Goal: Task Accomplishment & Management: Manage account settings

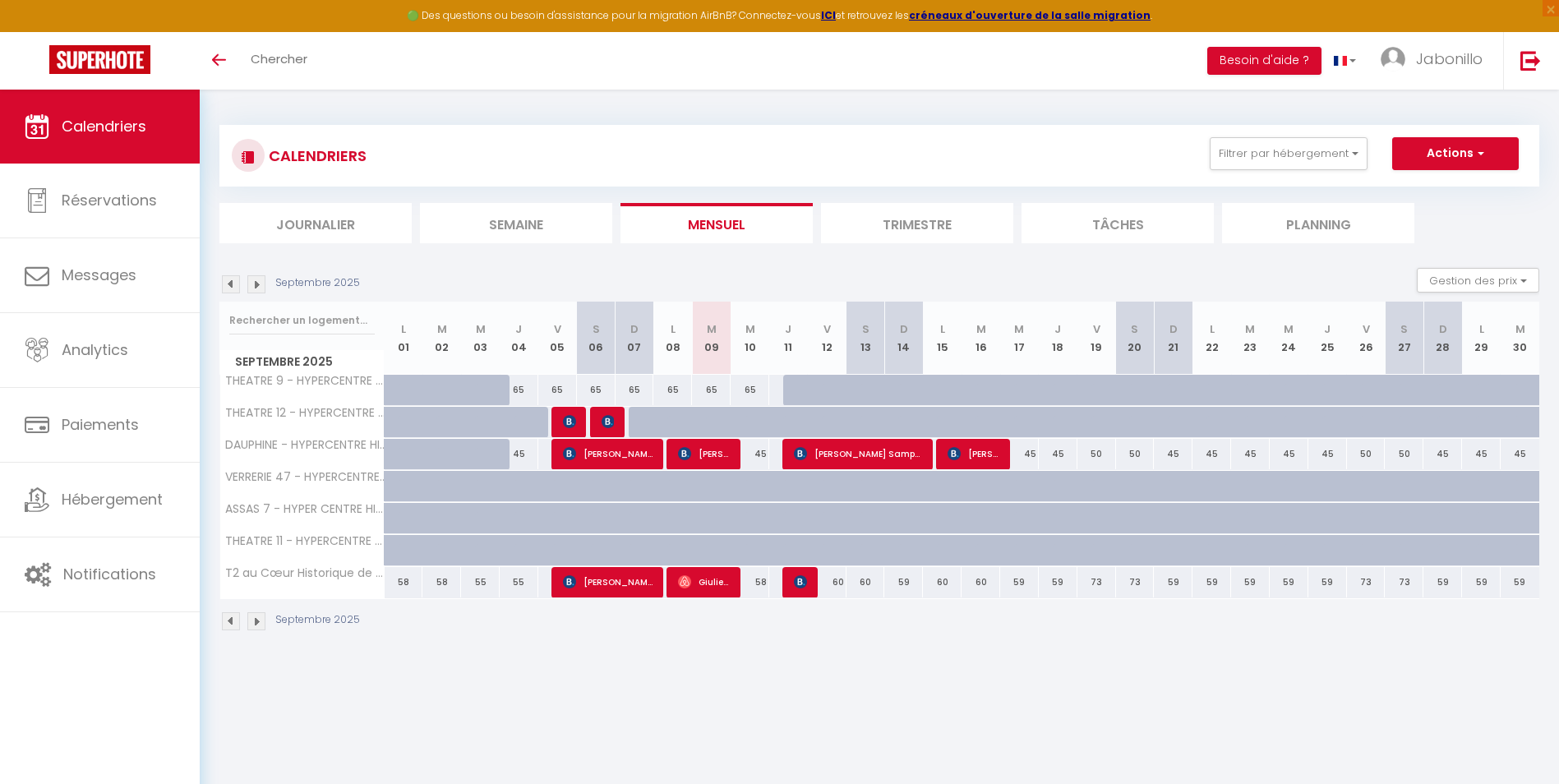
click at [633, 386] on div "65" at bounding box center [634, 389] width 39 height 30
type input "65"
type input "Dim 07 Septembre 2025"
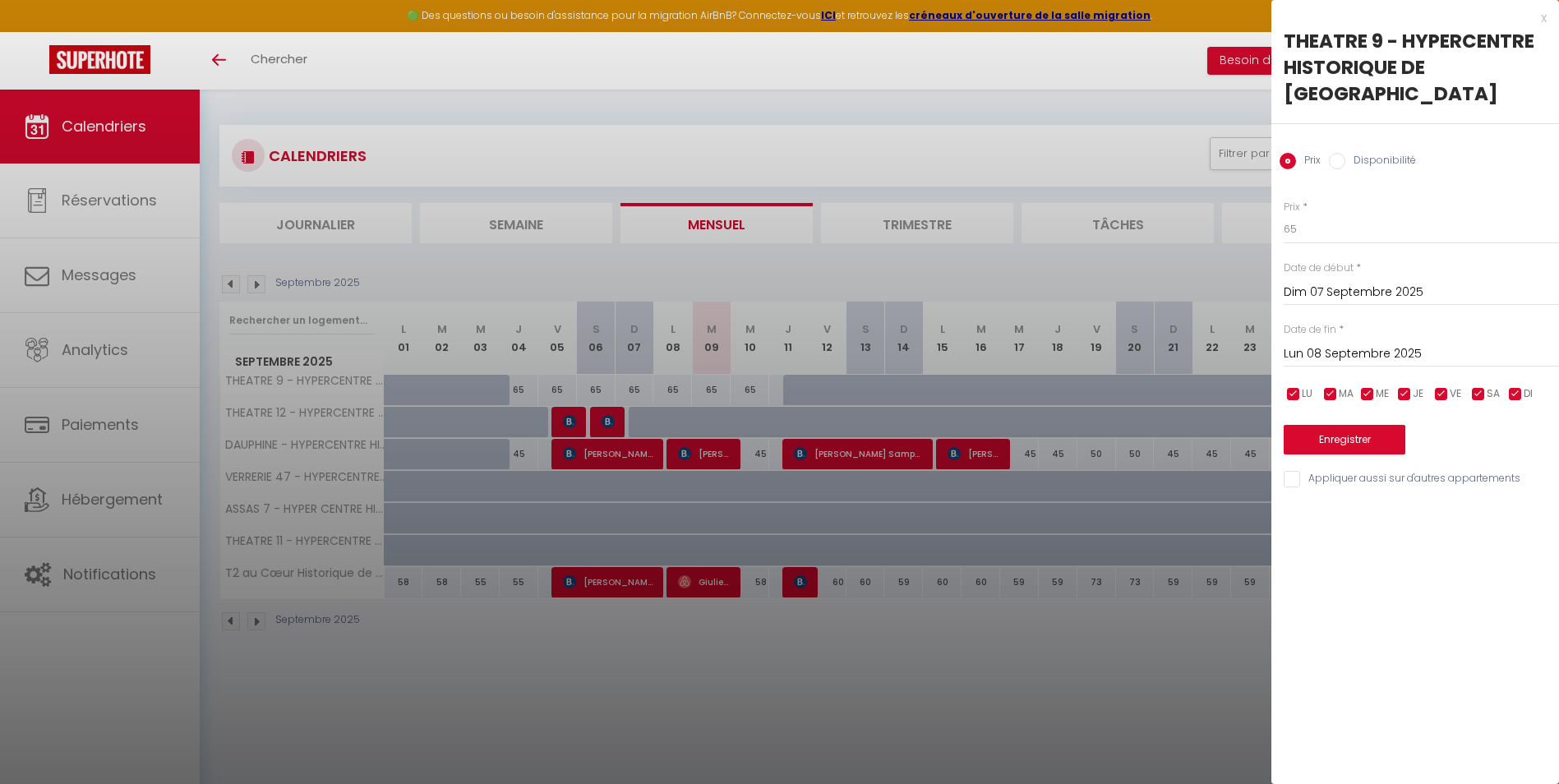
click at [1427, 344] on input "Lun 08 Septembre 2025" at bounding box center [1421, 354] width 275 height 21
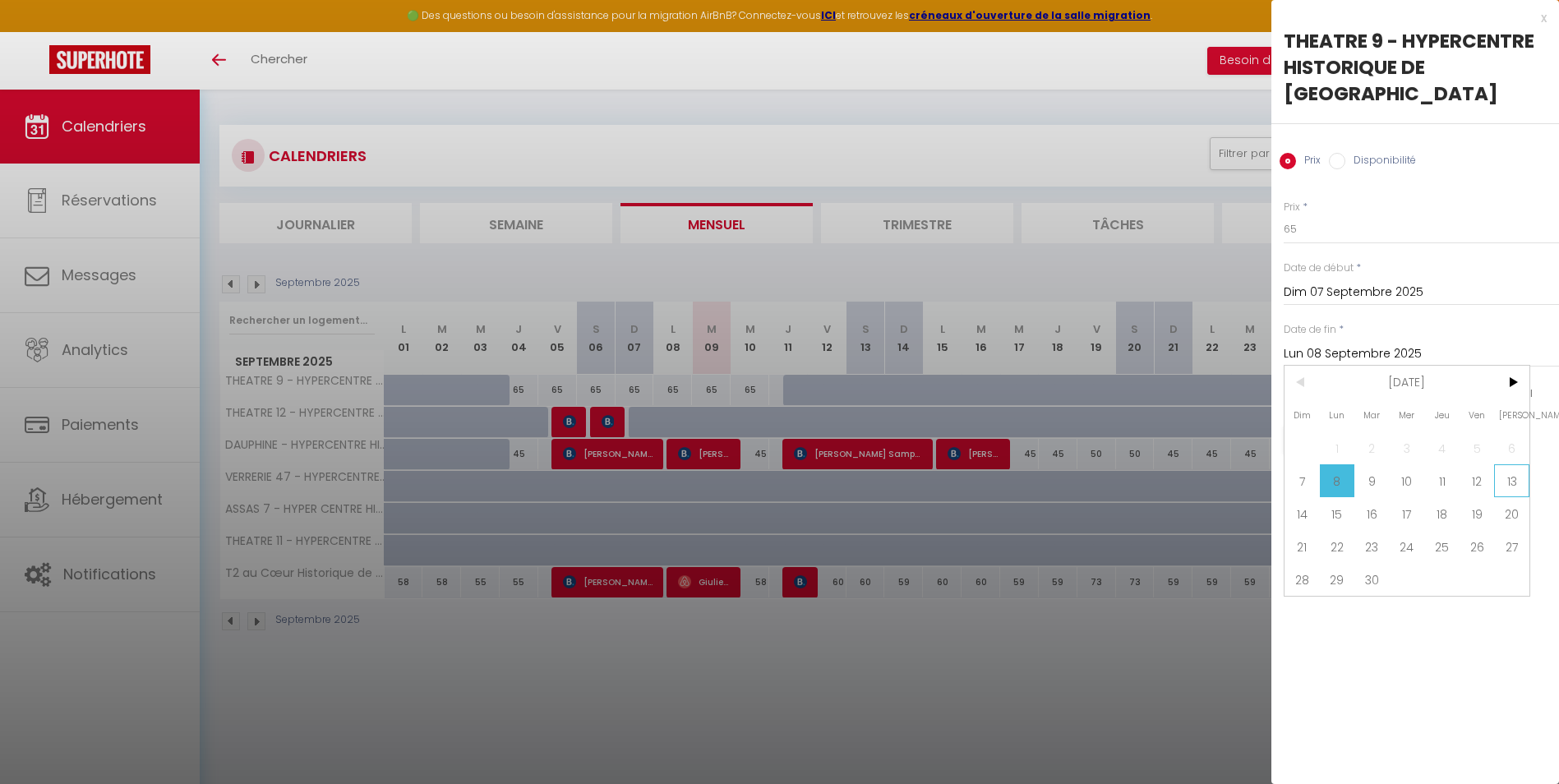
click at [1500, 464] on span "13" at bounding box center [1512, 481] width 35 height 33
type input "Sam 13 Septembre 2025"
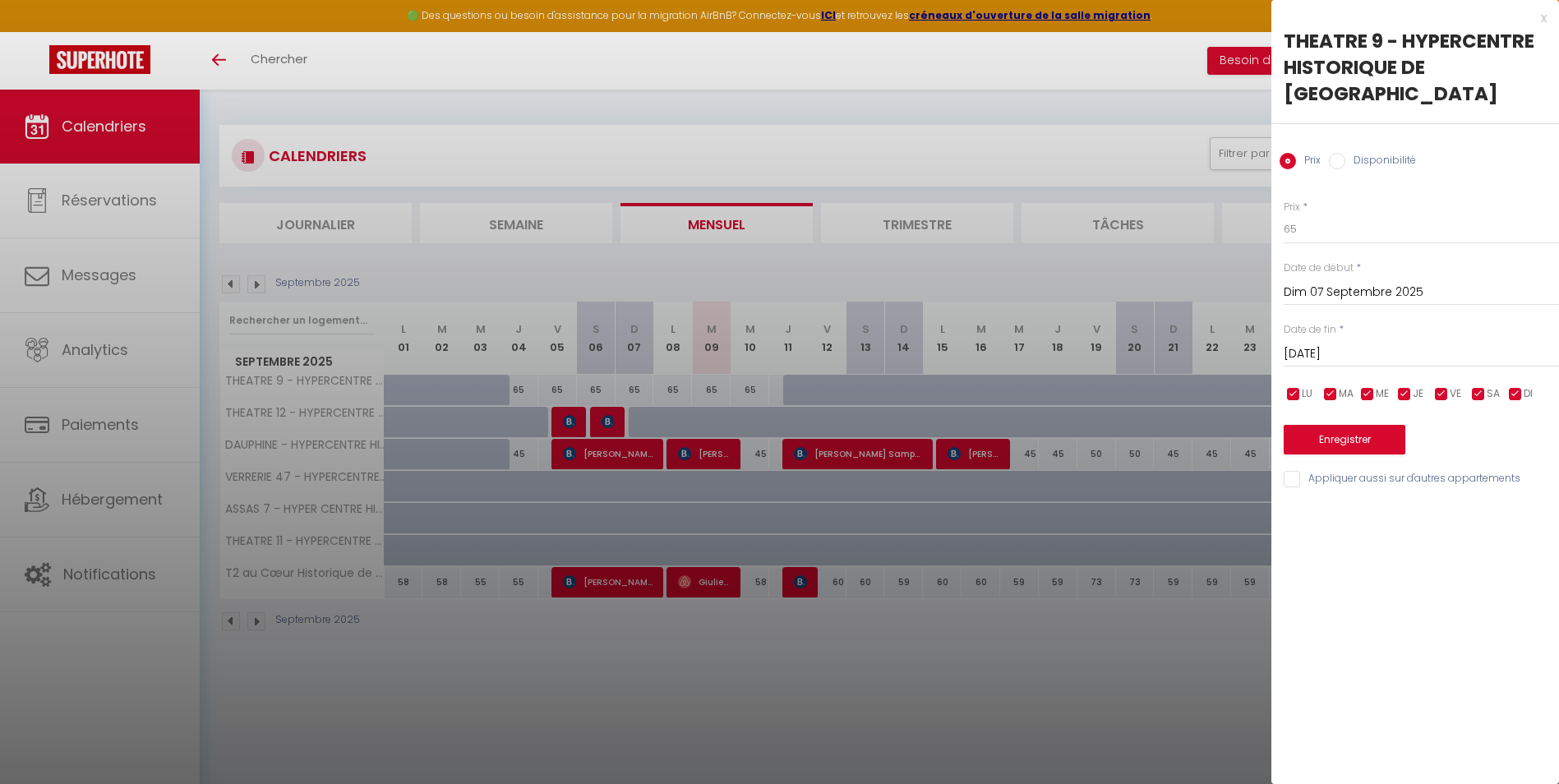
click at [1343, 153] on input "Disponibilité" at bounding box center [1337, 160] width 16 height 16
radio input "true"
radio input "false"
click at [1335, 214] on select "Disponible Indisponible" at bounding box center [1421, 230] width 275 height 31
select select "0"
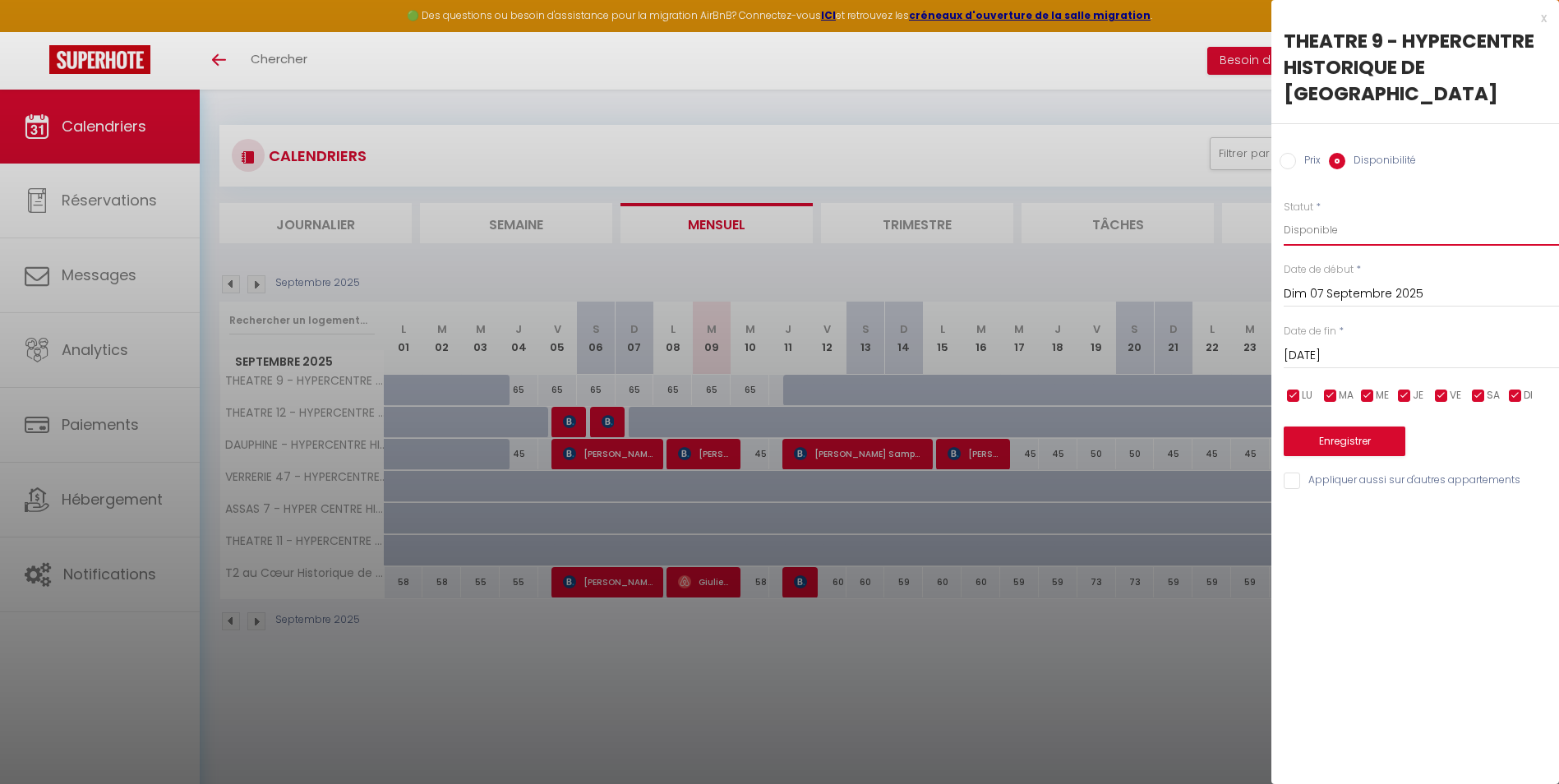
click at [1284, 214] on select "Disponible Indisponible" at bounding box center [1421, 230] width 275 height 31
drag, startPoint x: 1326, startPoint y: 408, endPoint x: 1324, endPoint y: 418, distance: 10.2
click at [1326, 427] on button "Enregistrer" at bounding box center [1345, 441] width 122 height 30
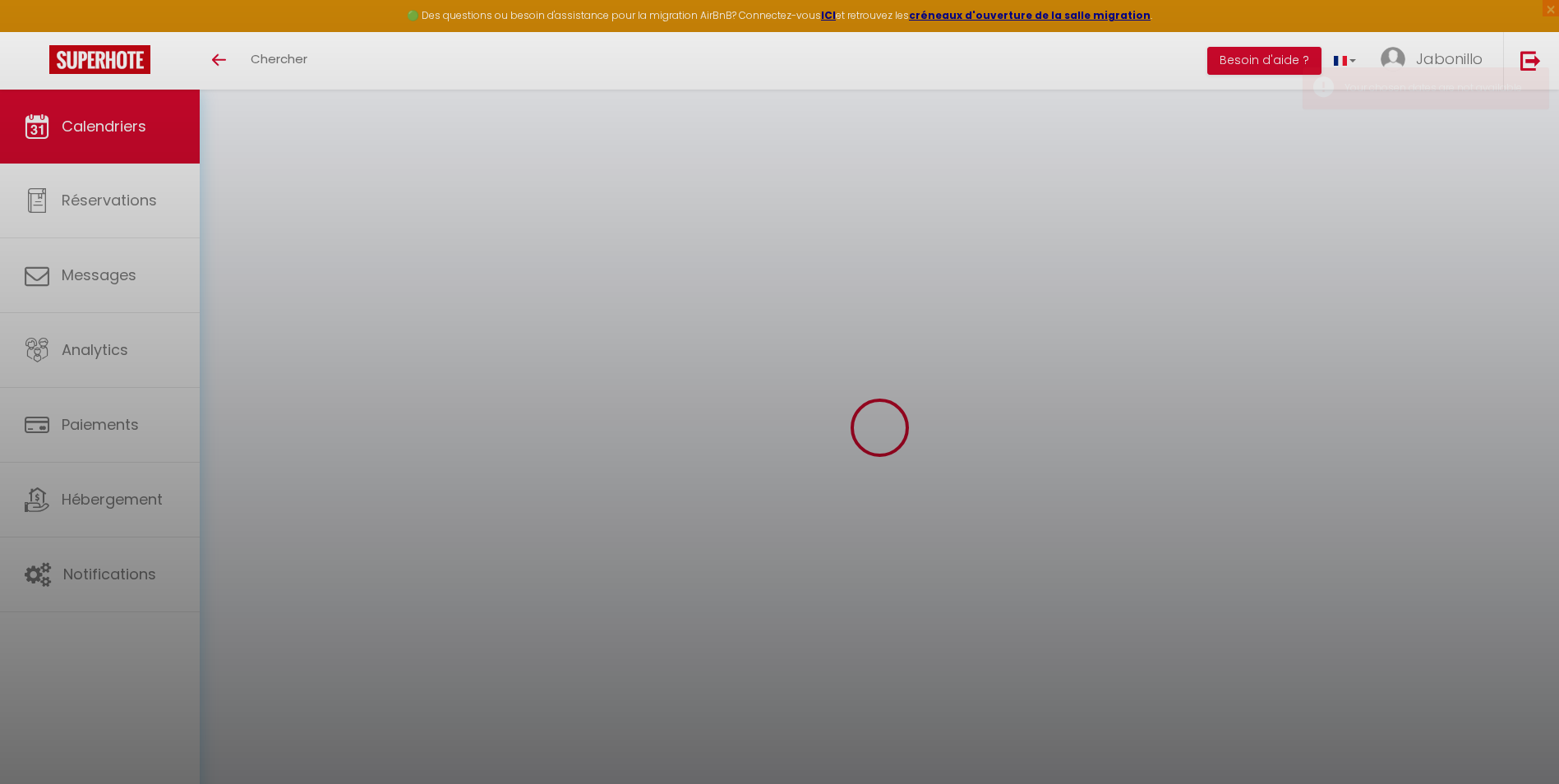
select select "0"
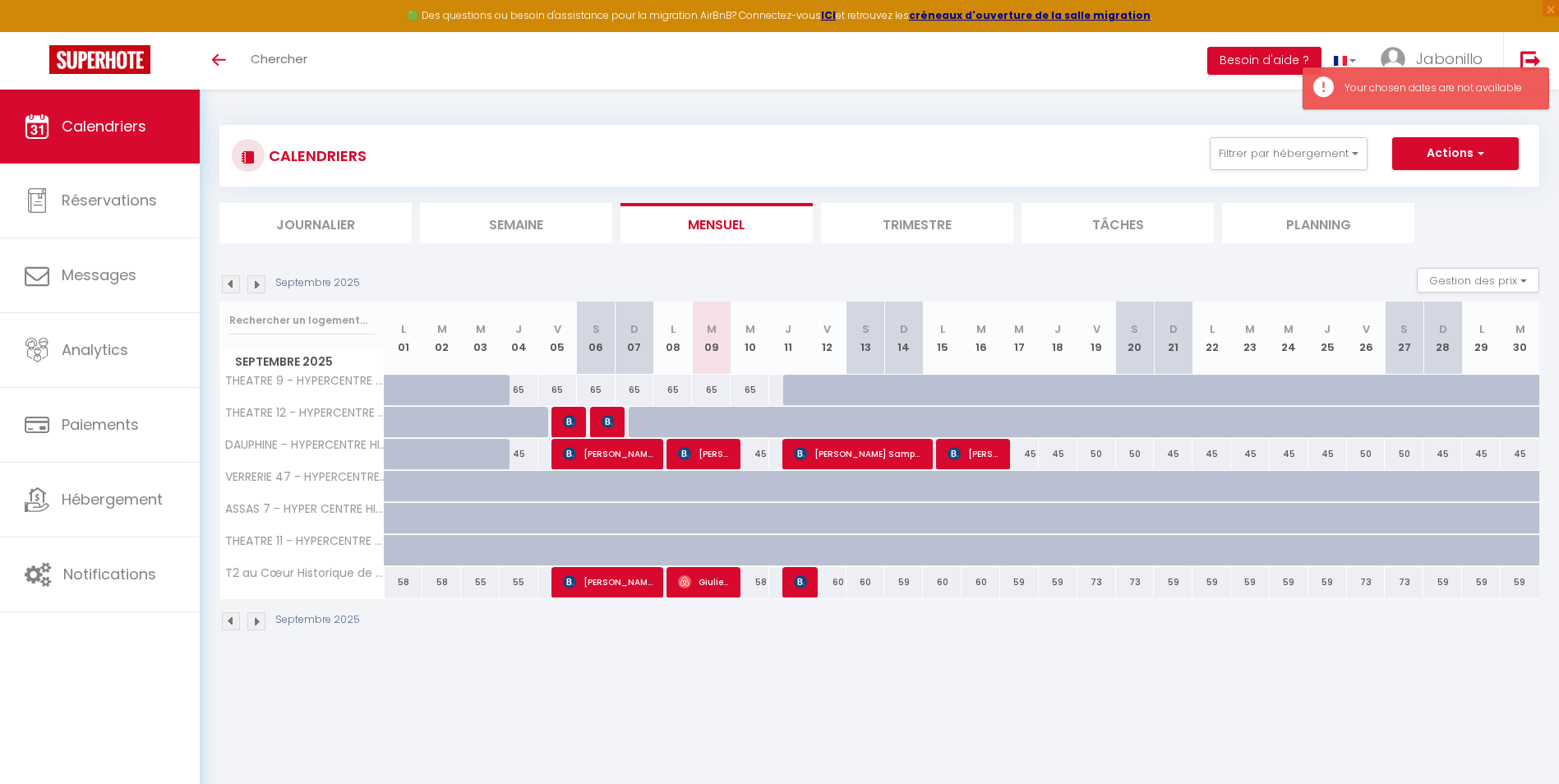
click at [633, 392] on div "65" at bounding box center [634, 389] width 39 height 30
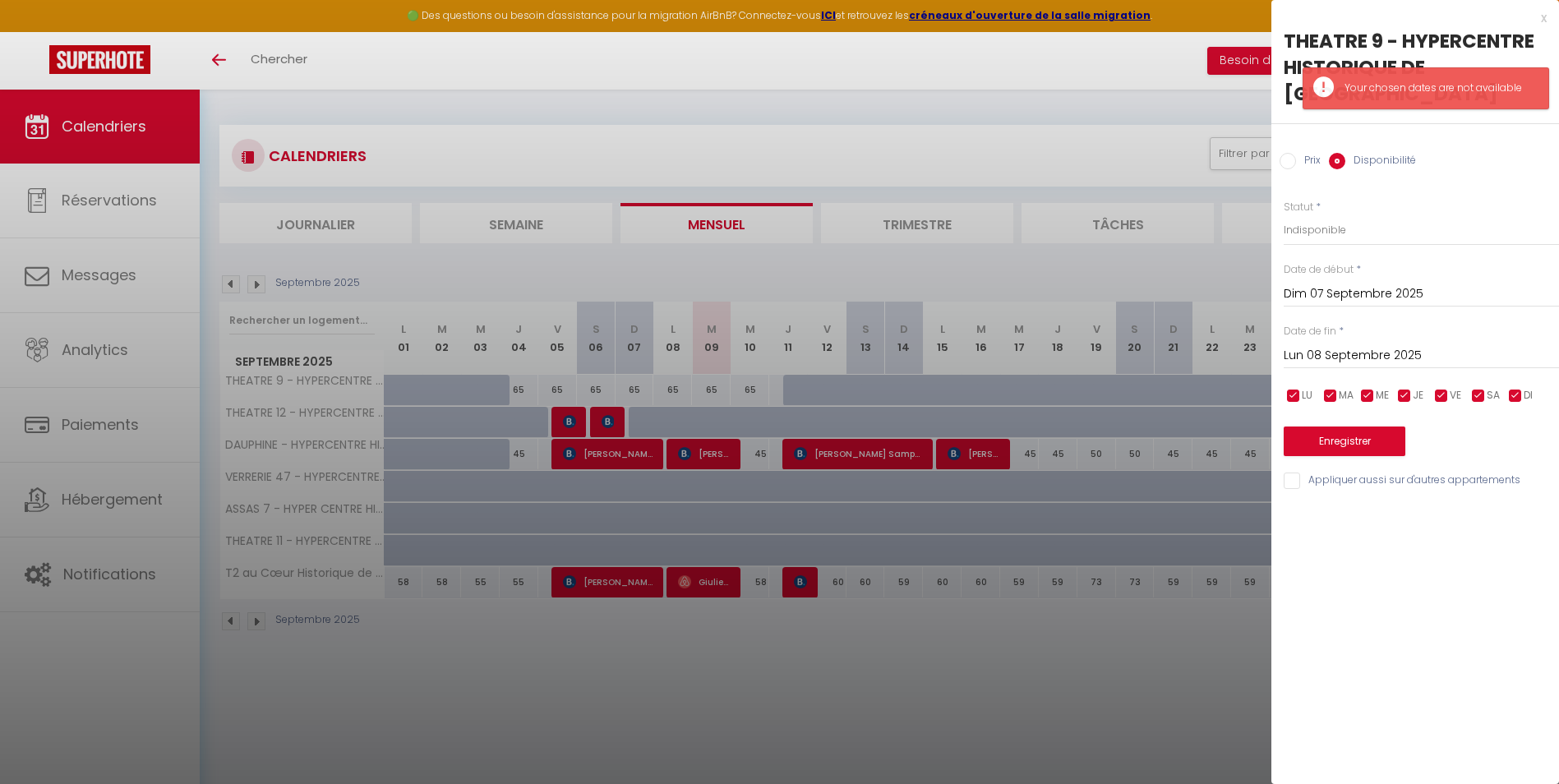
click at [1376, 345] on input "Lun 08 Septembre 2025" at bounding box center [1421, 356] width 275 height 21
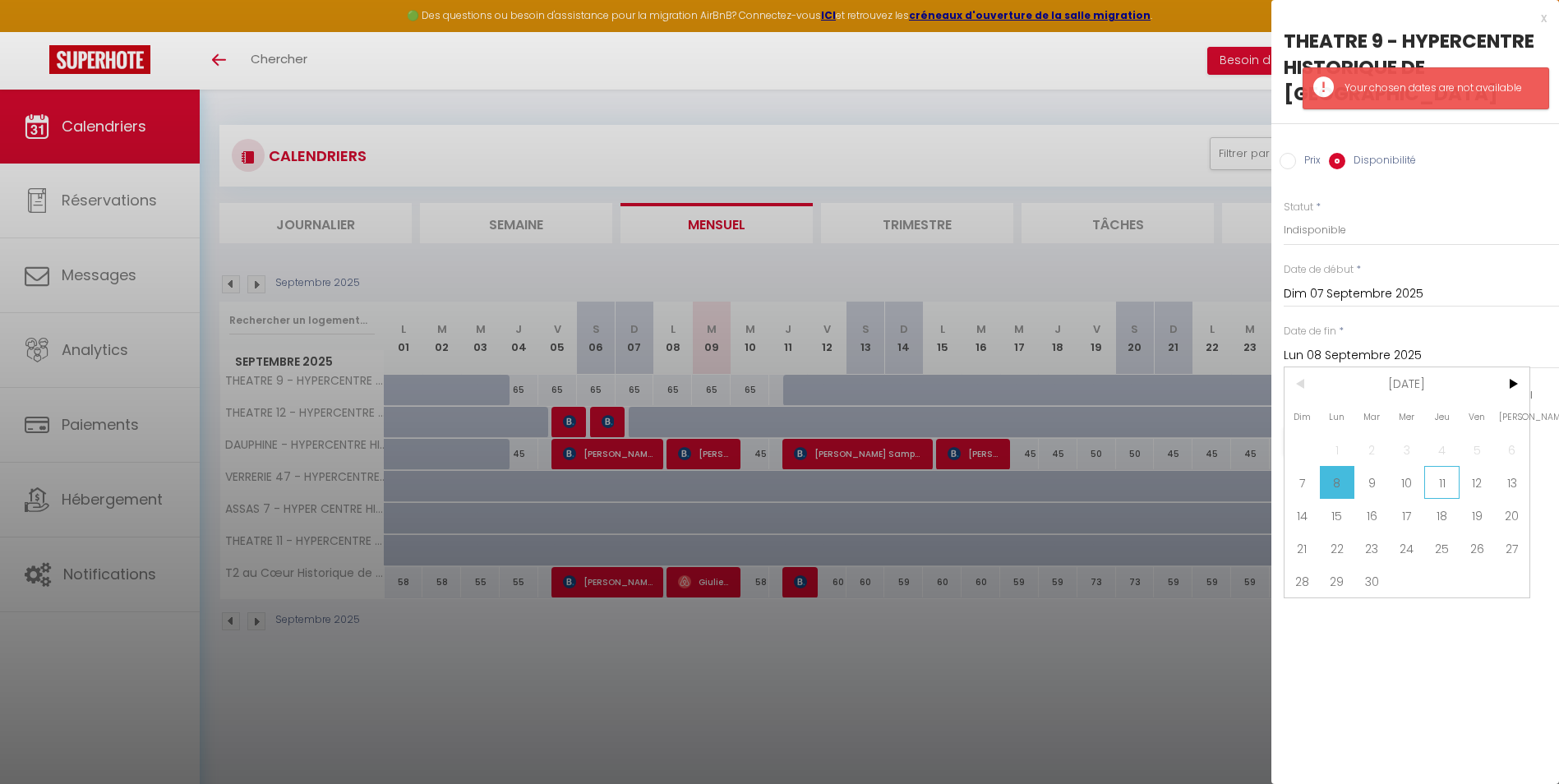
click at [1438, 466] on span "11" at bounding box center [1442, 482] width 35 height 33
type input "Jeu 11 Septembre 2025"
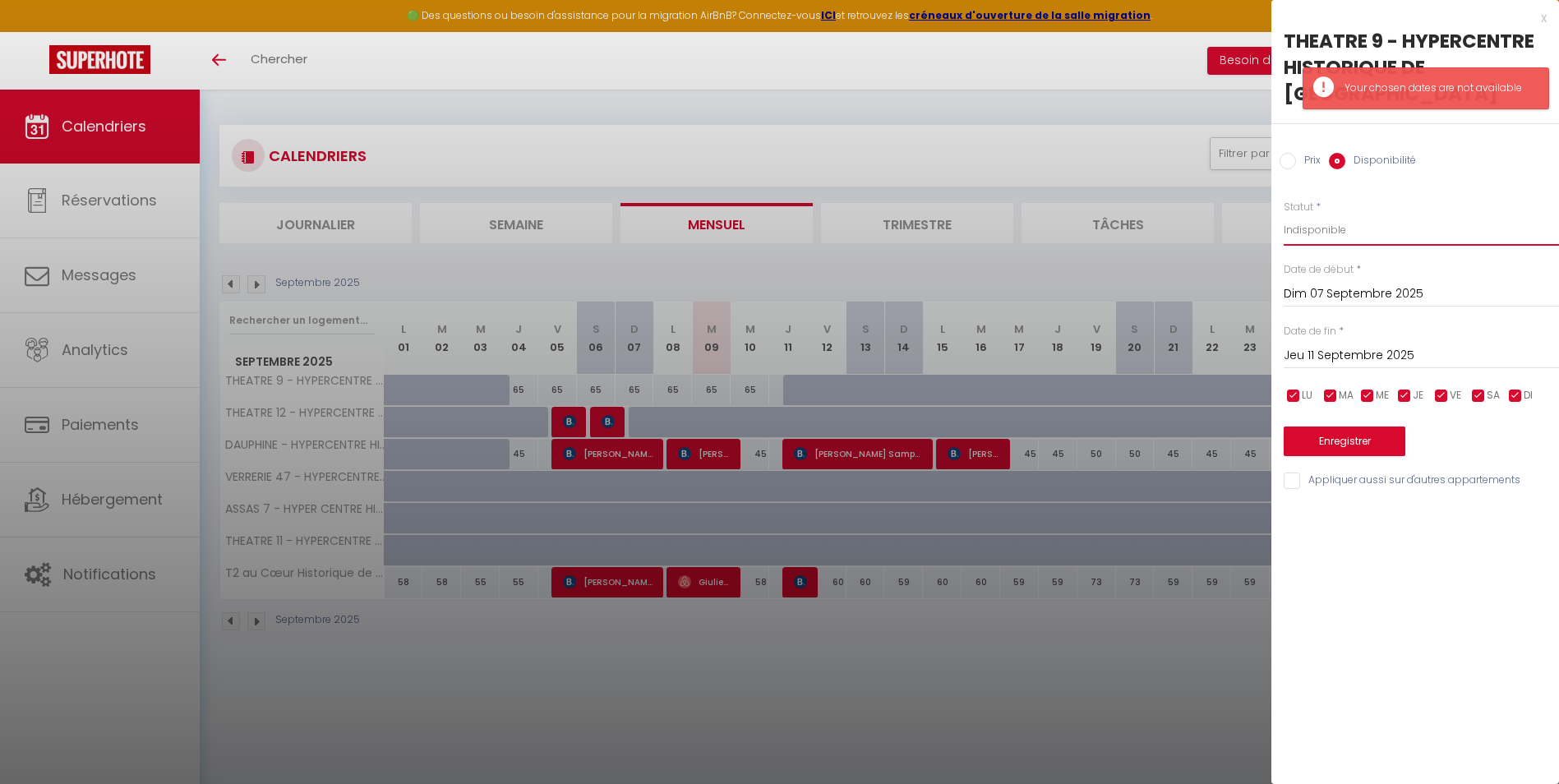
drag, startPoint x: 1341, startPoint y: 207, endPoint x: 1341, endPoint y: 221, distance: 14.0
click at [1341, 214] on select "Disponible Indisponible" at bounding box center [1421, 230] width 275 height 31
select select "0"
click at [1284, 214] on select "Disponible Indisponible" at bounding box center [1421, 230] width 275 height 31
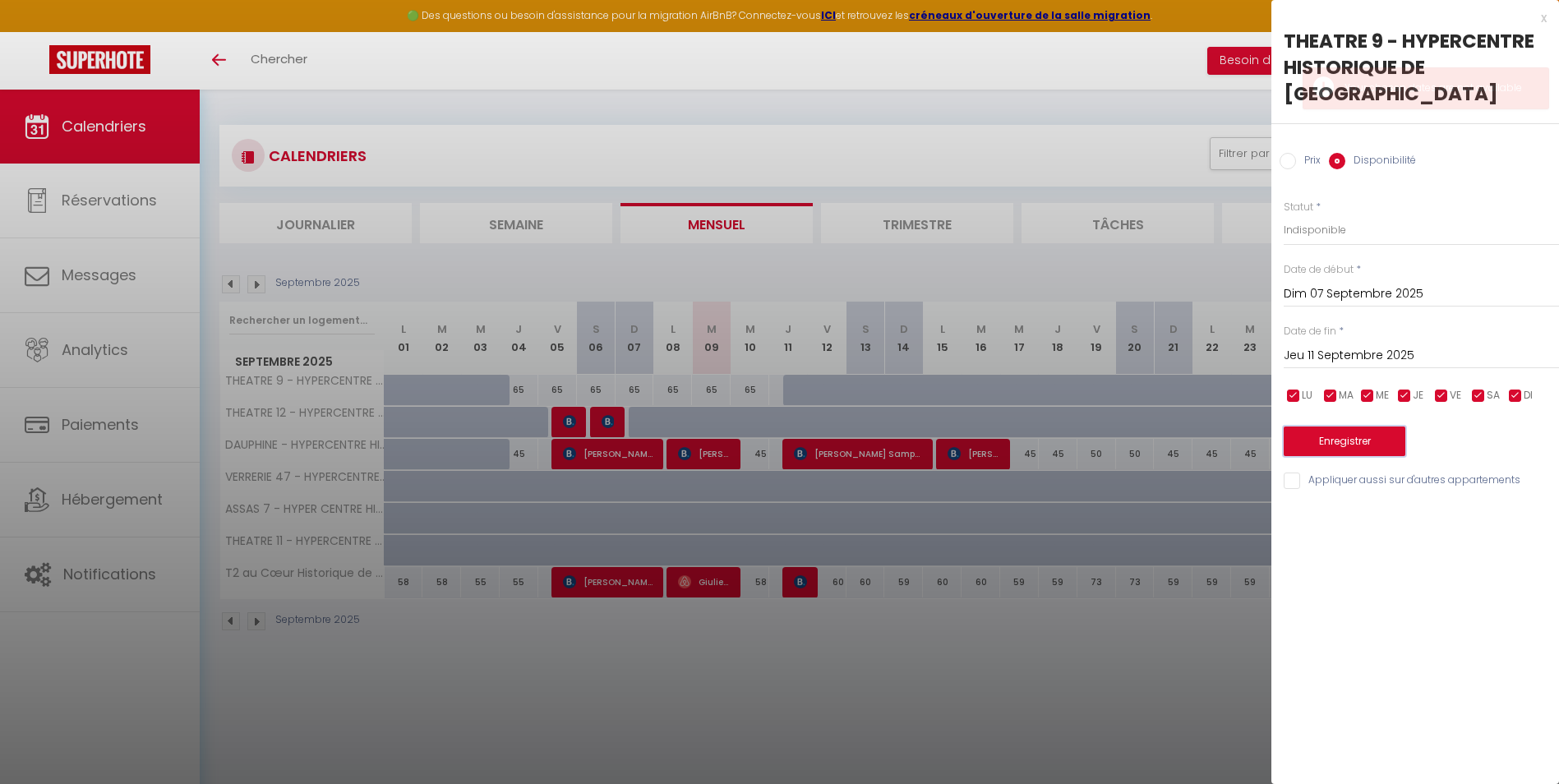
click at [1311, 427] on button "Enregistrer" at bounding box center [1345, 441] width 122 height 30
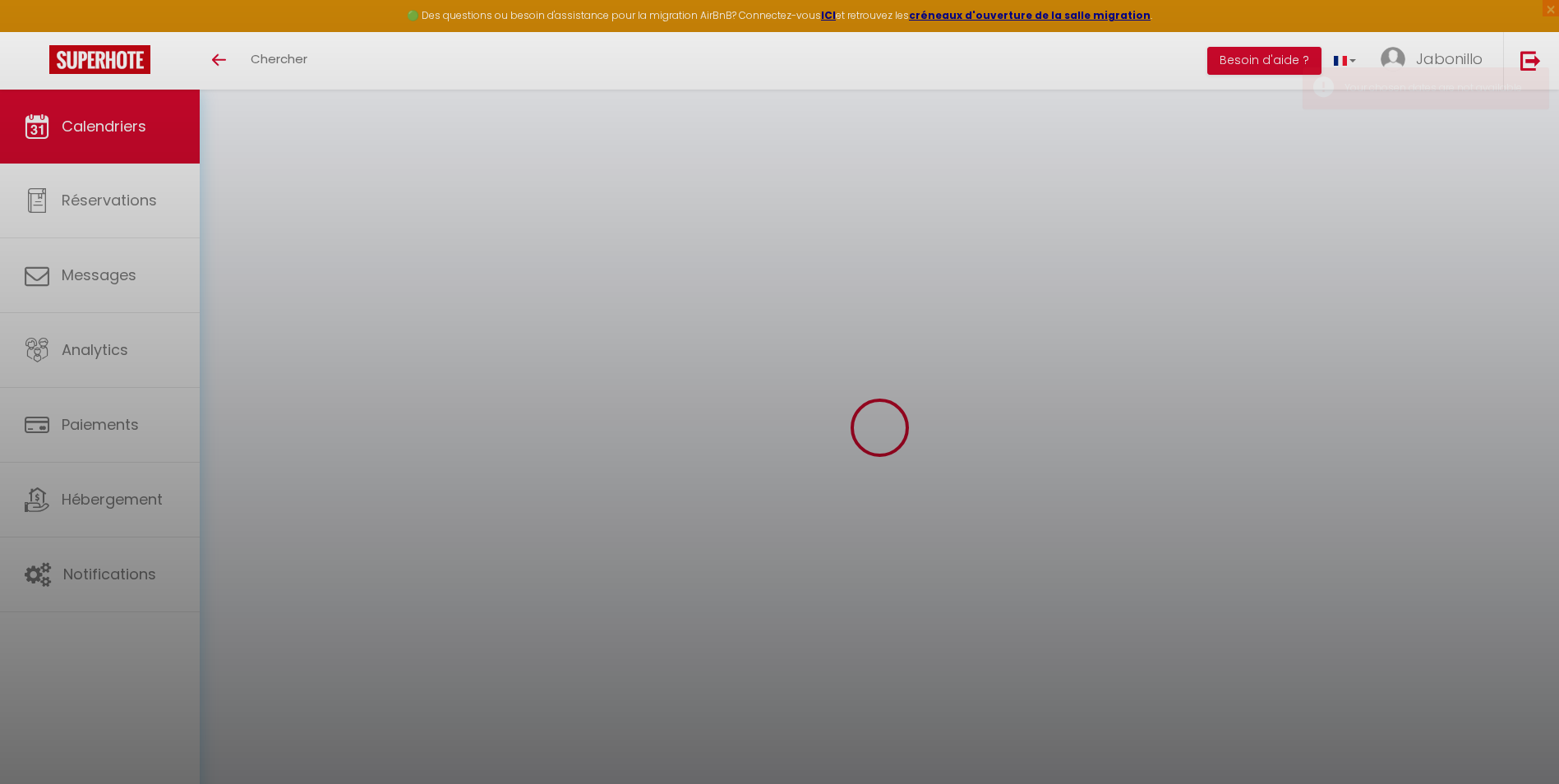
select select "0"
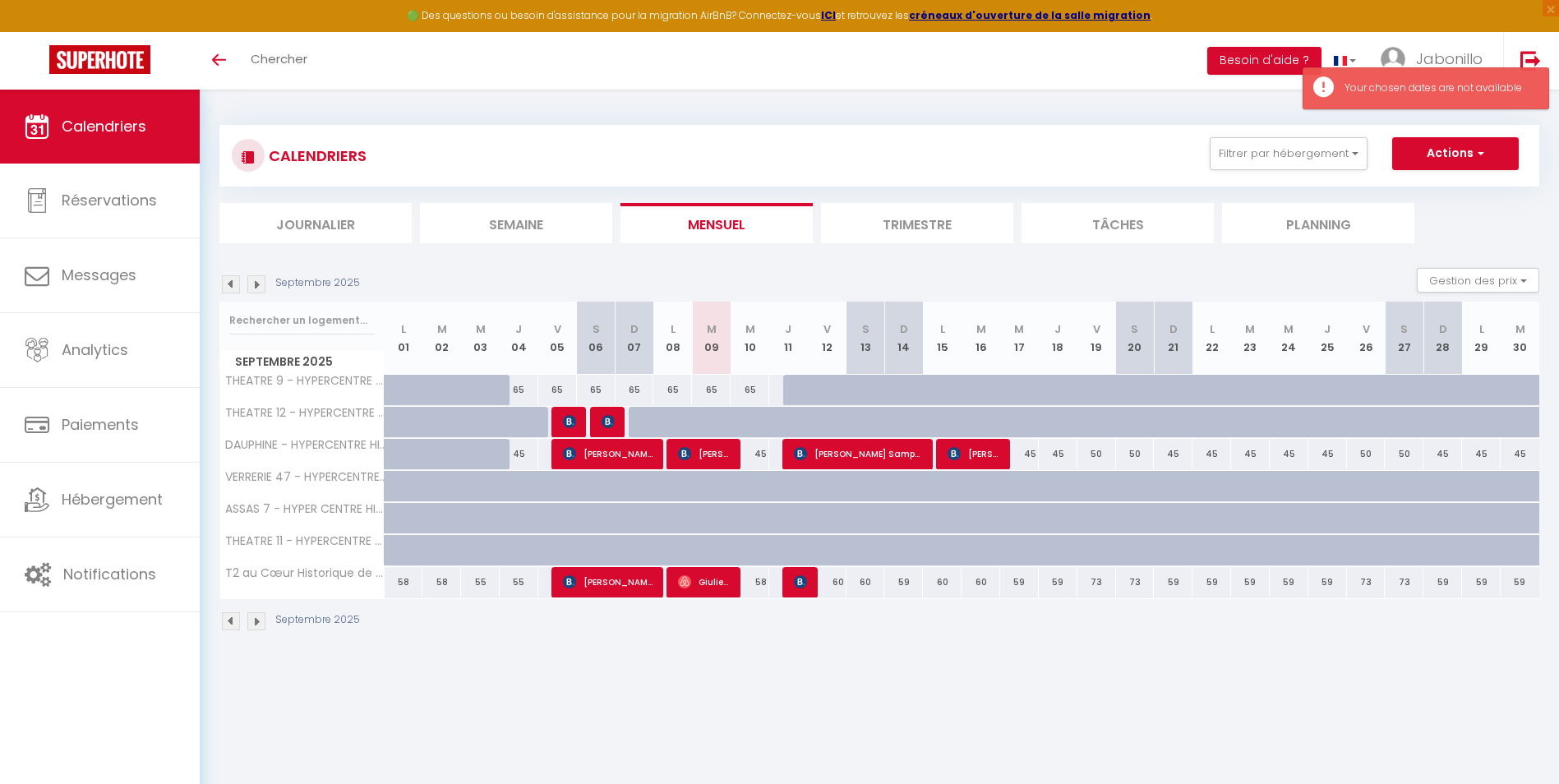
click at [711, 392] on div "65" at bounding box center [711, 389] width 39 height 30
type input "[DATE]"
type input "Mer 10 Septembre 2025"
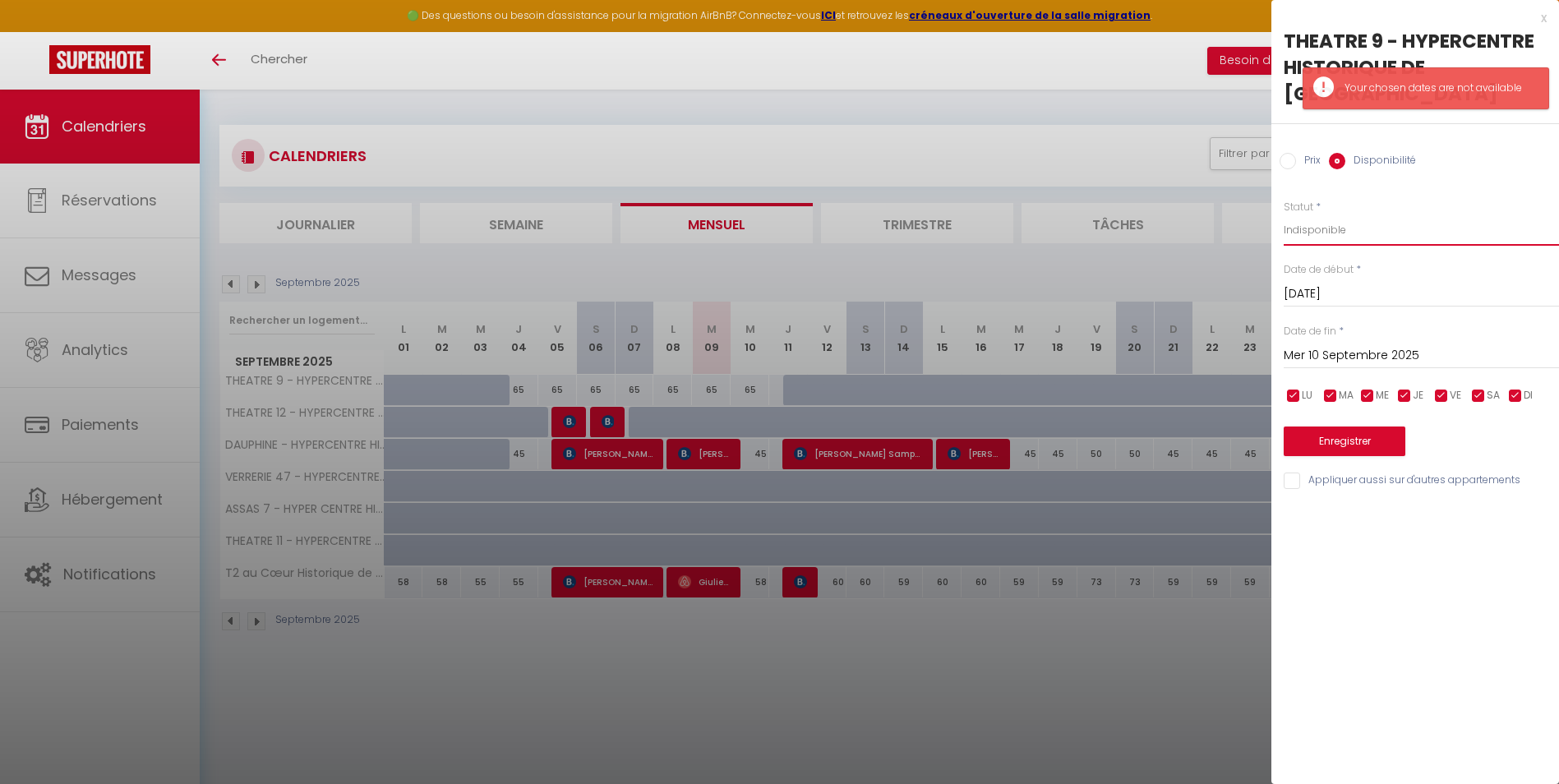
drag, startPoint x: 1343, startPoint y: 208, endPoint x: 1341, endPoint y: 216, distance: 8.2
click at [1343, 214] on select "Disponible Indisponible" at bounding box center [1421, 230] width 275 height 31
select select "0"
click at [1284, 214] on select "Disponible Indisponible" at bounding box center [1421, 230] width 275 height 31
click at [1340, 427] on button "Enregistrer" at bounding box center [1345, 441] width 122 height 30
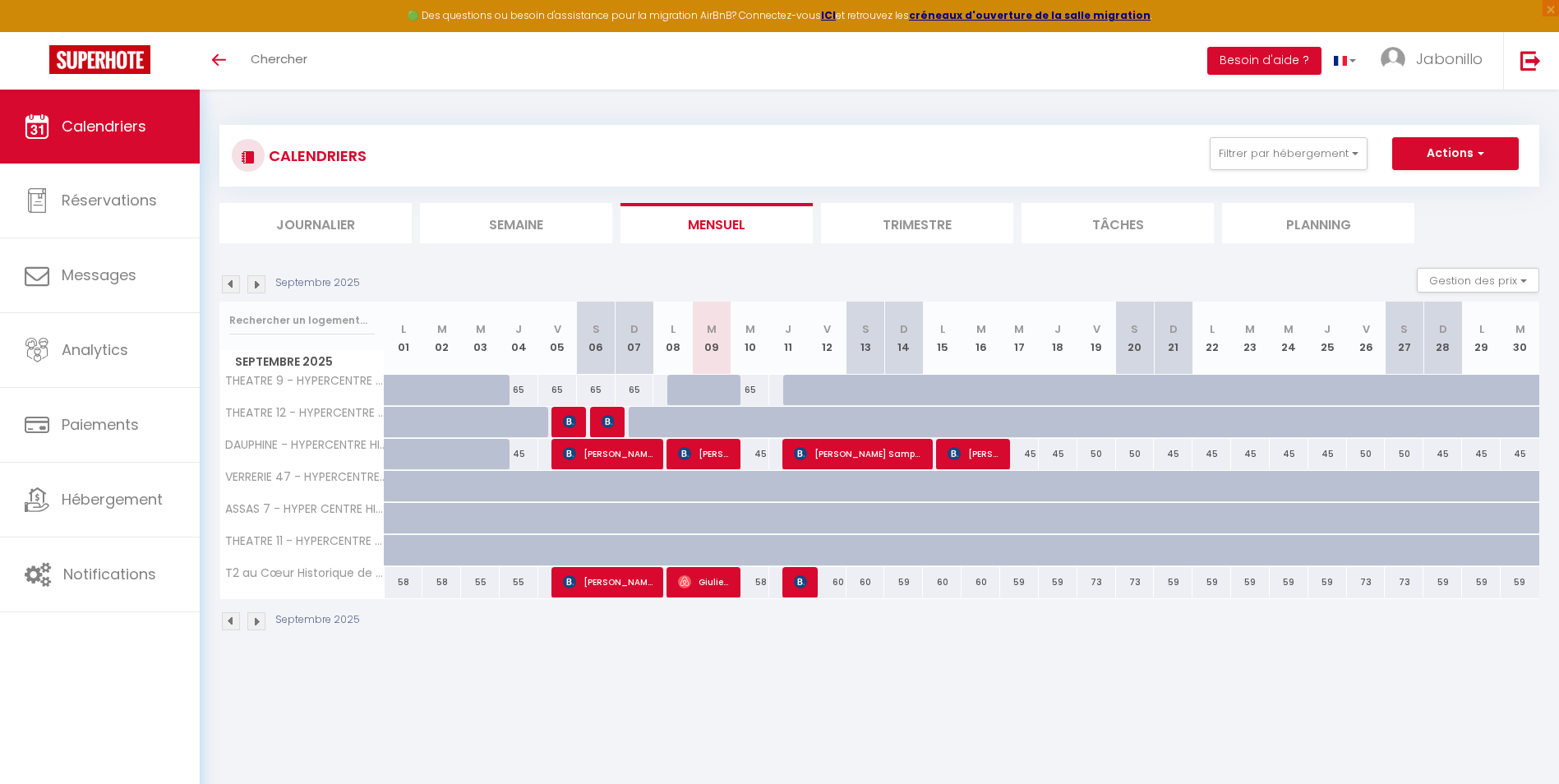
click at [754, 392] on div "65" at bounding box center [750, 389] width 39 height 30
select select "1"
type input "Mer 10 Septembre 2025"
type input "Jeu 11 Septembre 2025"
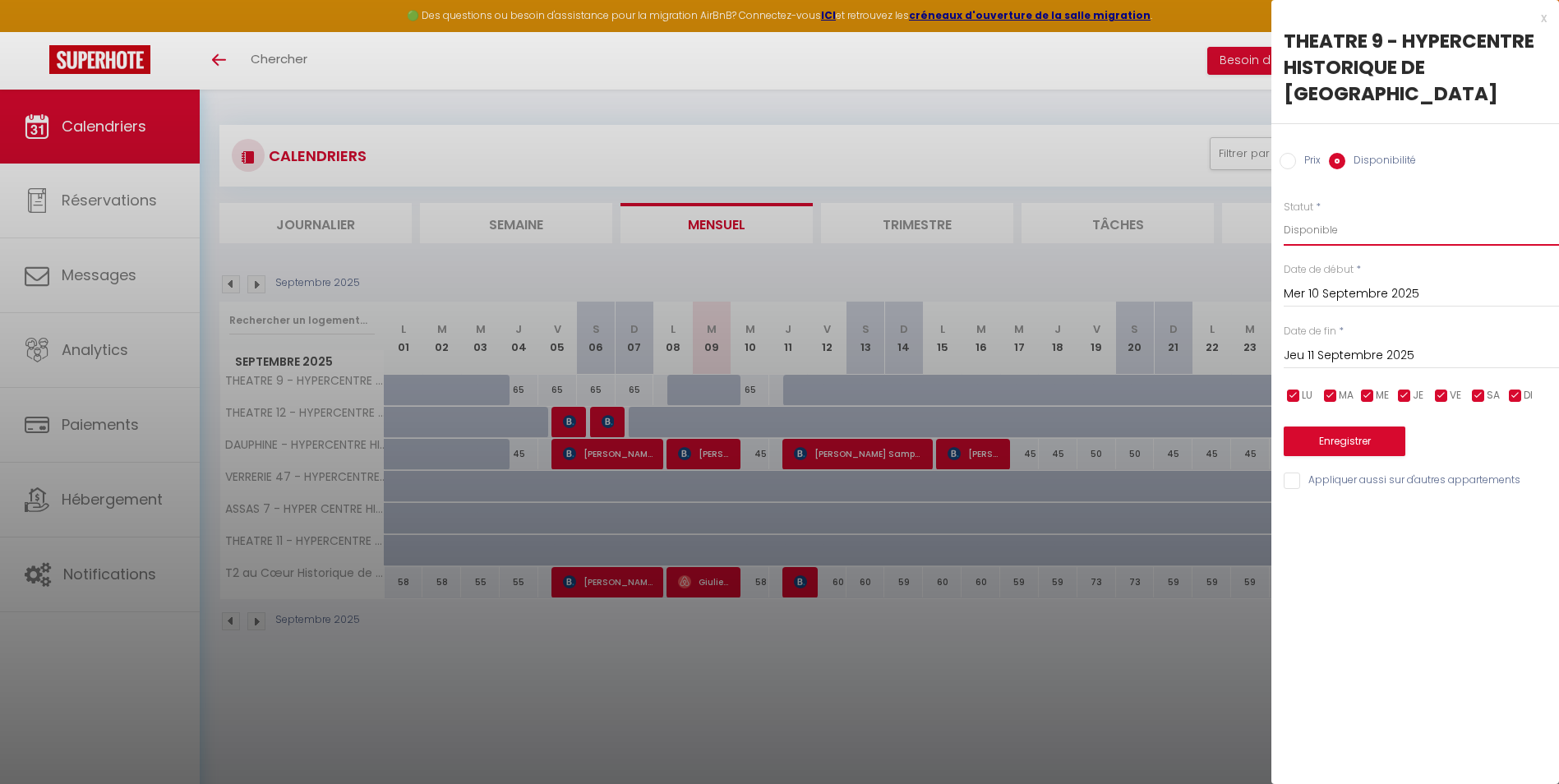
click at [1304, 214] on select "Disponible Indisponible" at bounding box center [1421, 230] width 275 height 31
select select "0"
click at [1284, 214] on select "Disponible Indisponible" at bounding box center [1421, 230] width 275 height 31
click at [1336, 427] on button "Enregistrer" at bounding box center [1345, 441] width 122 height 30
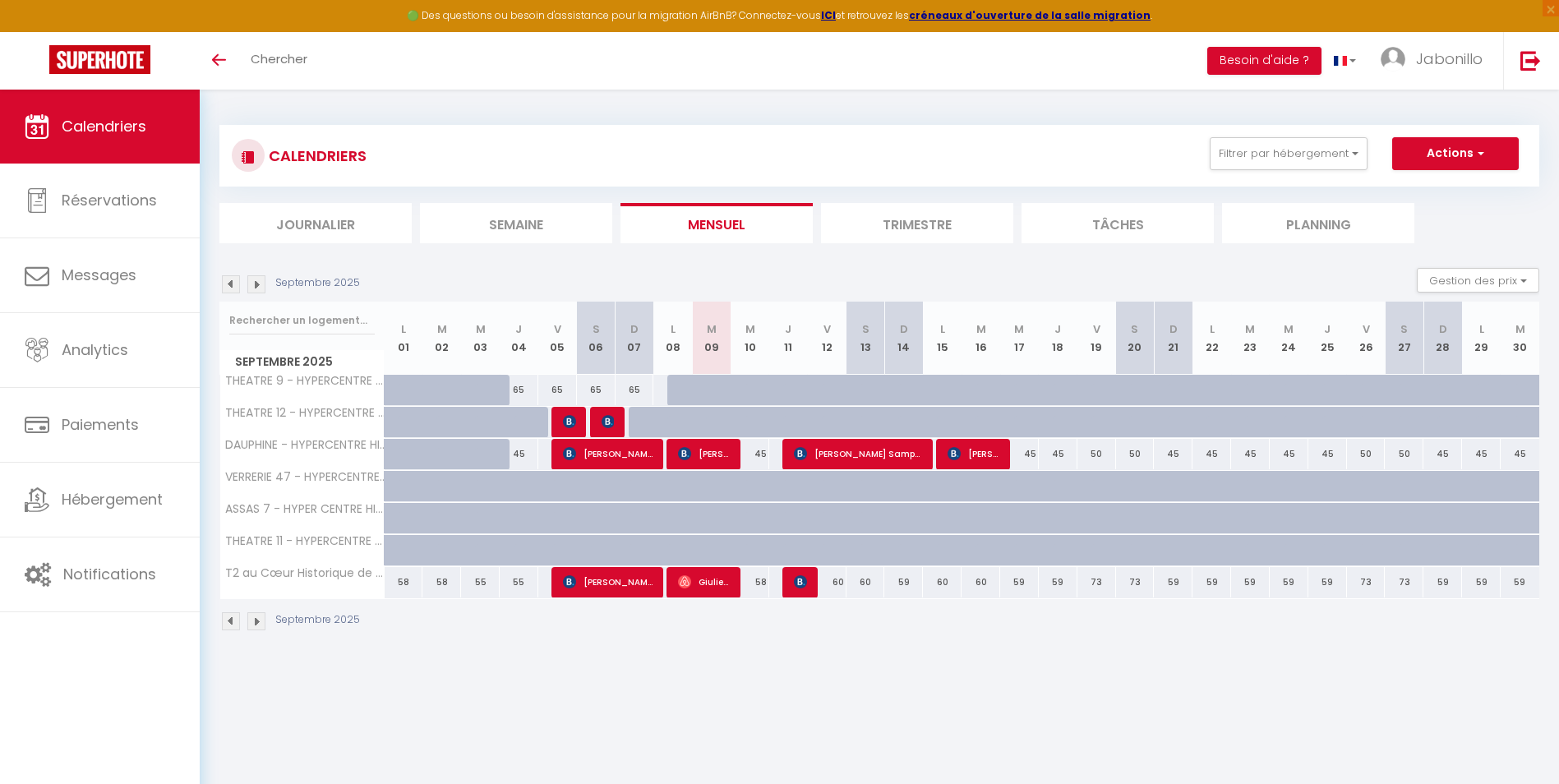
click at [258, 287] on img at bounding box center [256, 284] width 18 height 18
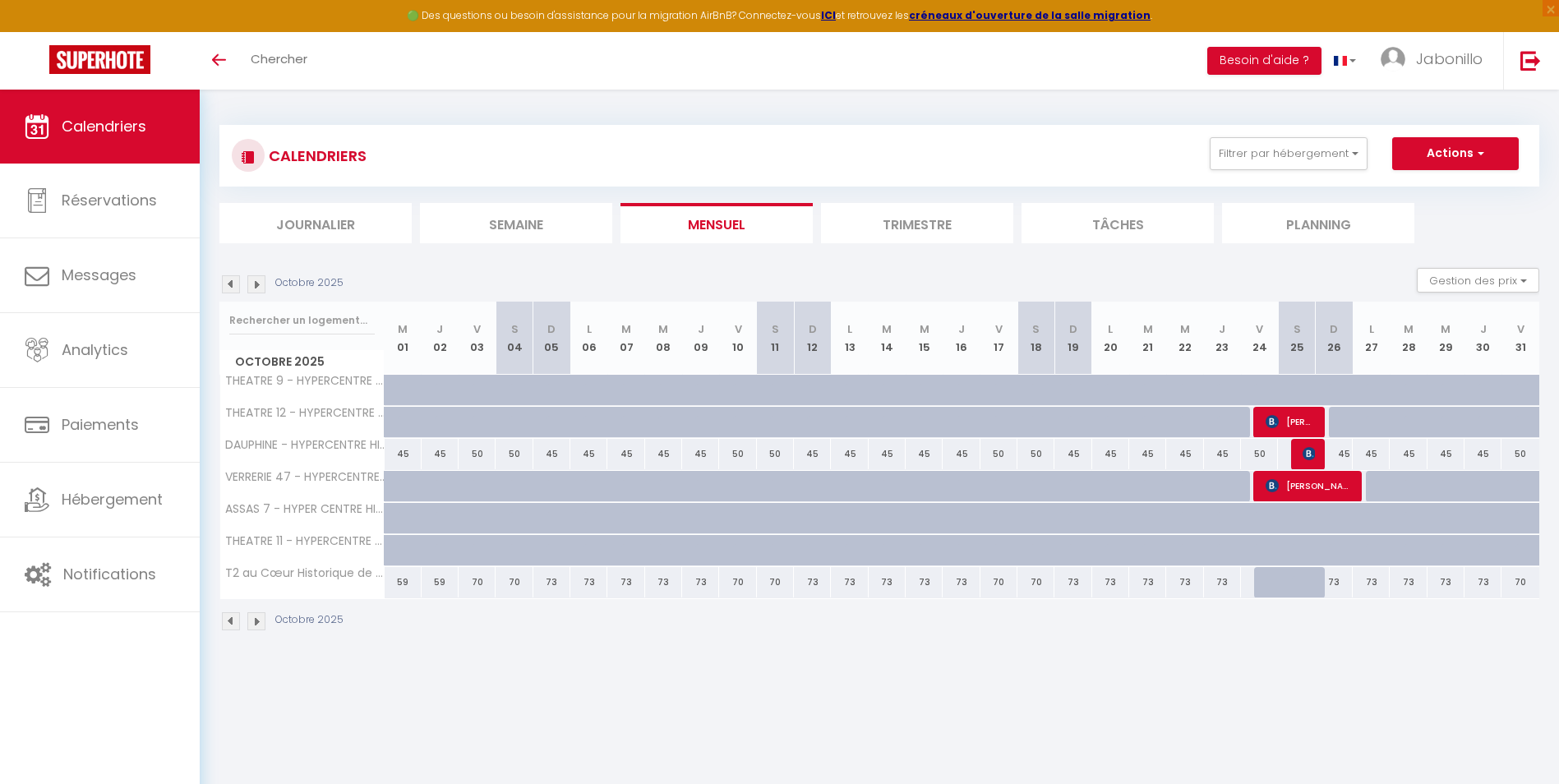
click at [226, 280] on img at bounding box center [231, 284] width 18 height 18
